Goal: Information Seeking & Learning: Stay updated

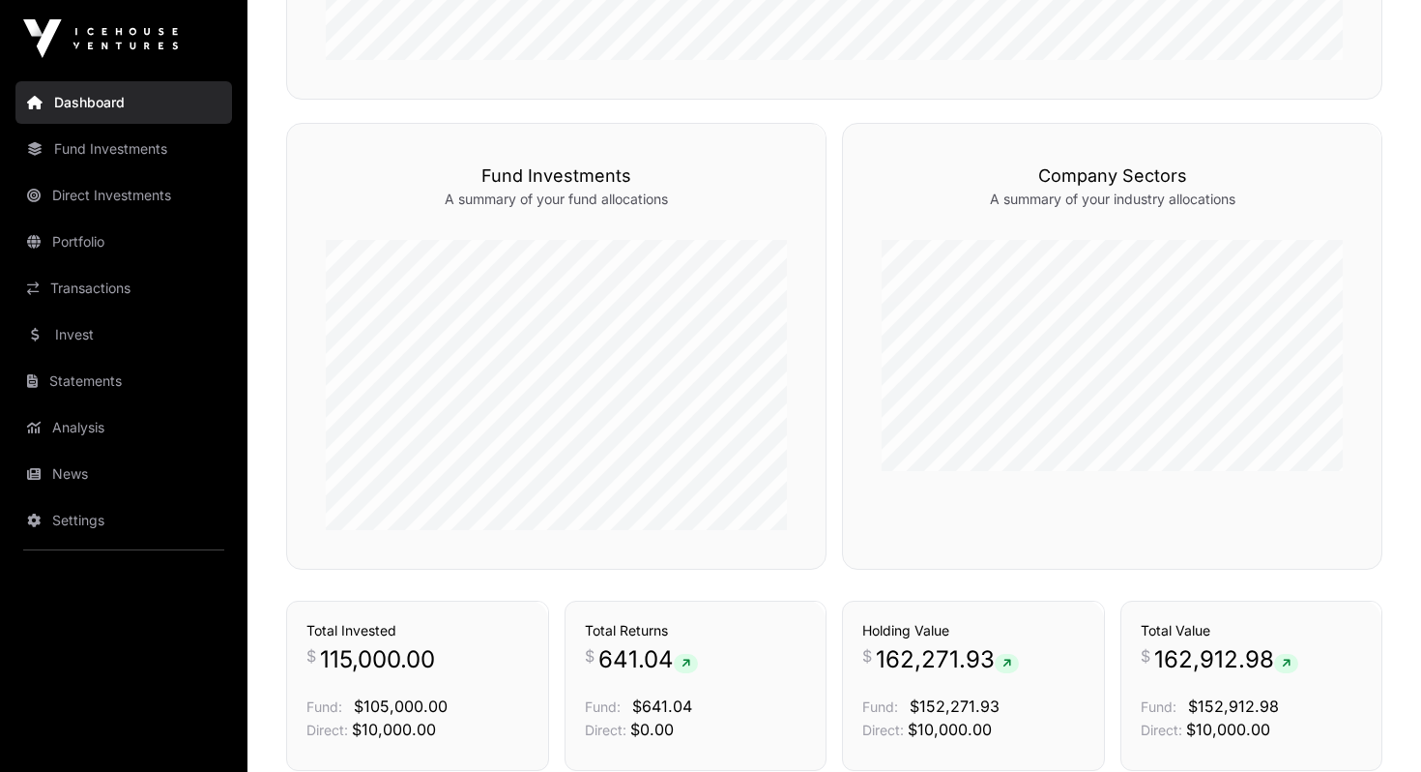
scroll to position [936, 0]
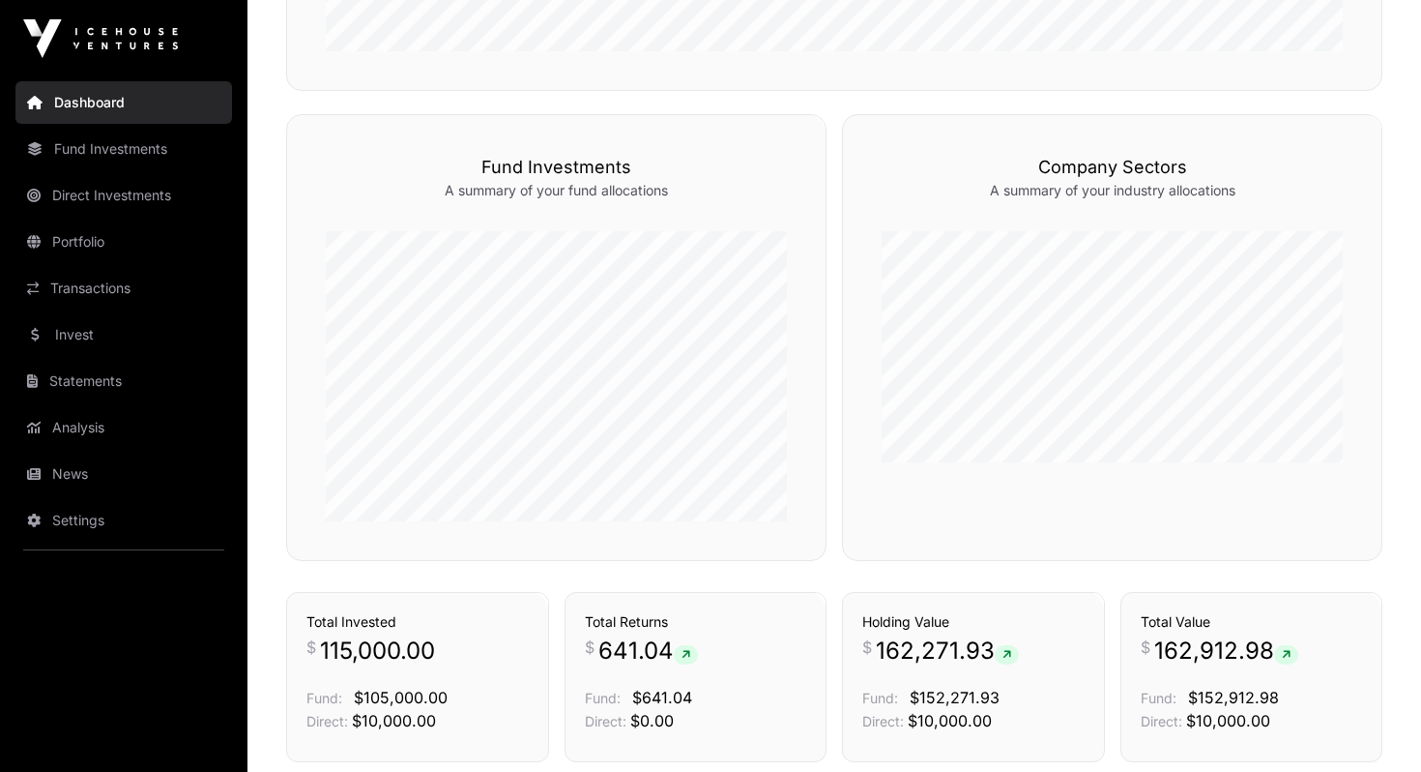
click at [1191, 657] on span "162,912.98" at bounding box center [1226, 650] width 144 height 31
copy span "162,912.98"
click at [924, 652] on span "162,271.93" at bounding box center [947, 650] width 143 height 31
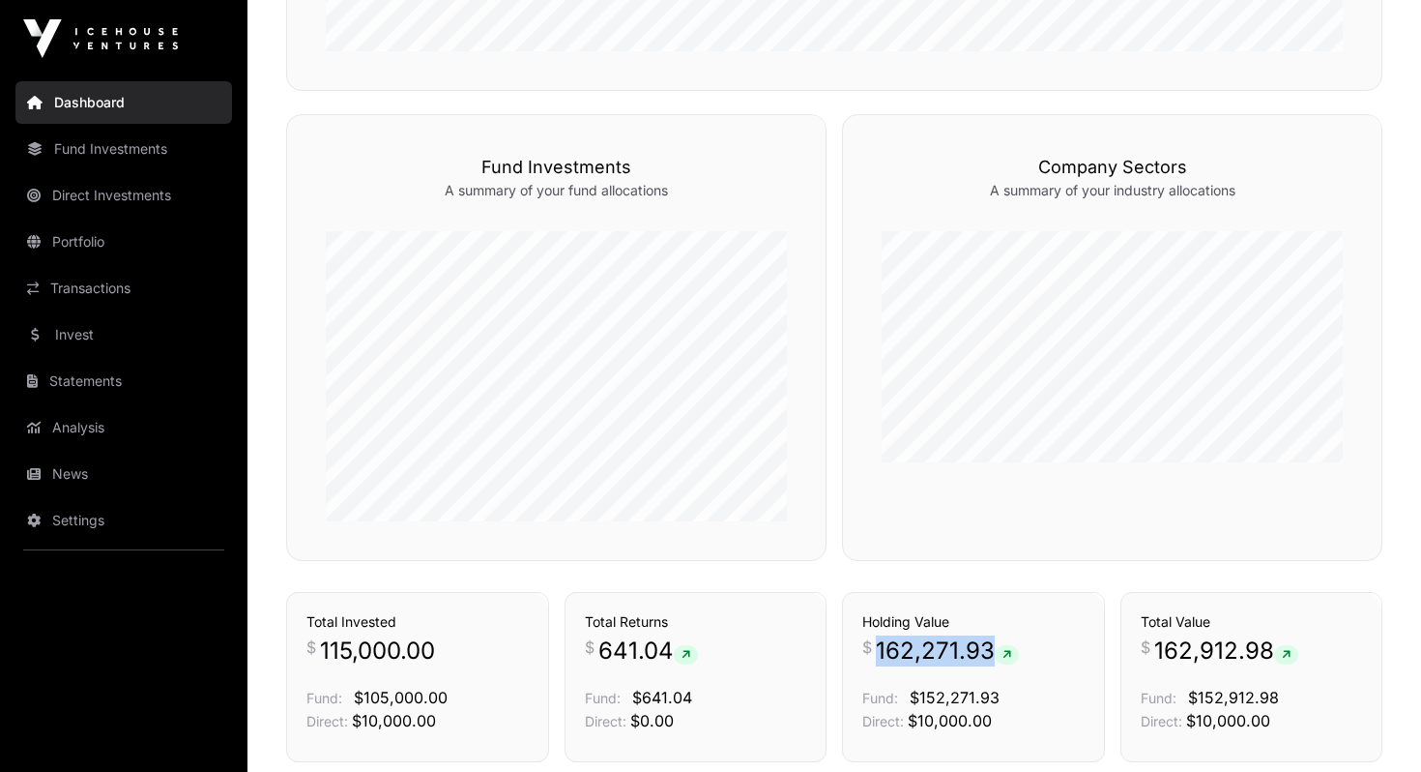
copy span "162,271.93"
click at [75, 453] on link "News" at bounding box center [123, 473] width 217 height 43
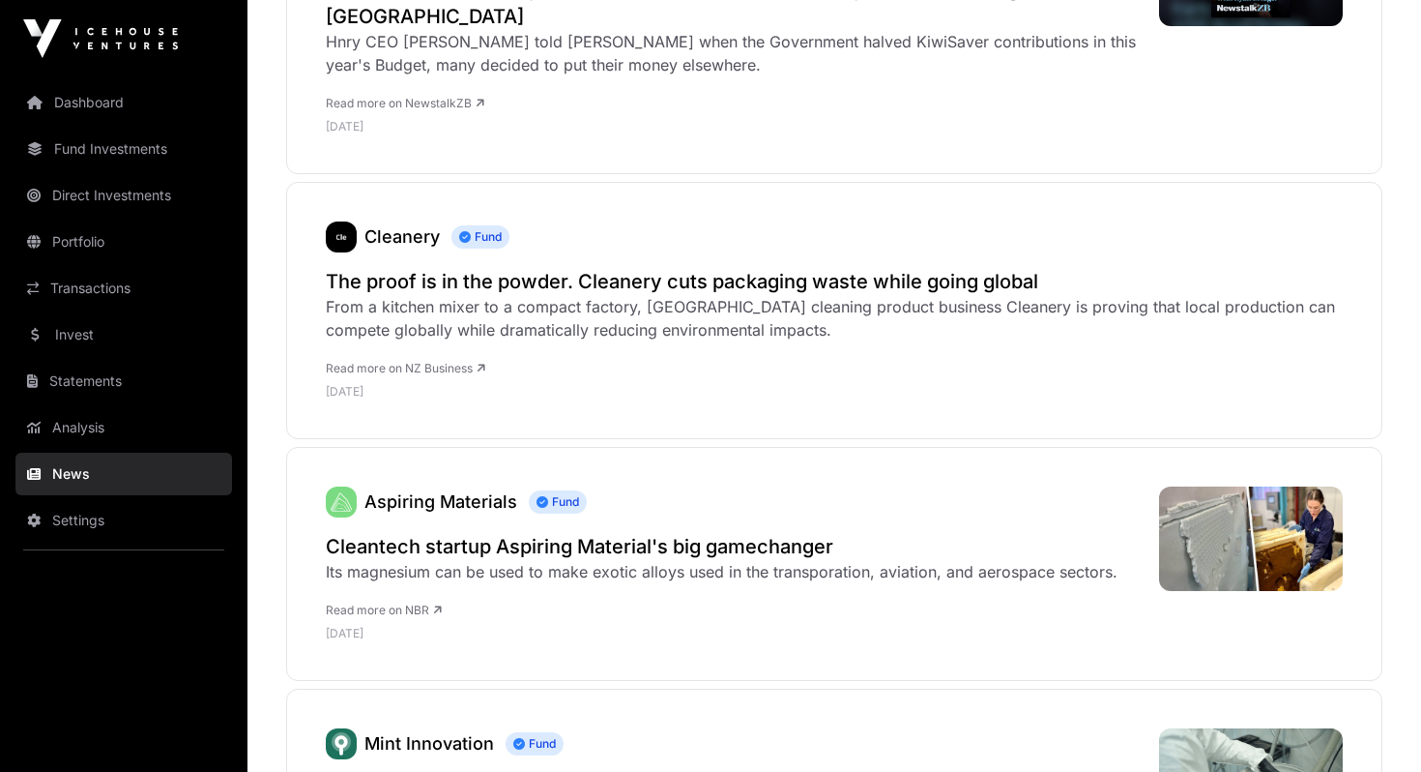
scroll to position [2000, 0]
